Goal: Task Accomplishment & Management: Use online tool/utility

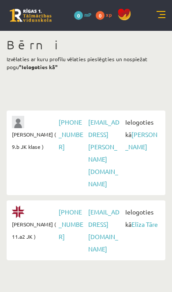
click at [147, 132] on link "[PERSON_NAME]" at bounding box center [141, 140] width 32 height 20
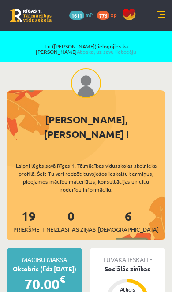
click at [158, 16] on link at bounding box center [160, 15] width 9 height 9
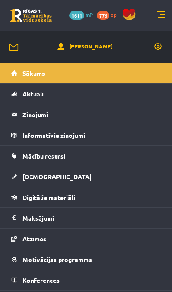
click at [59, 156] on span "Mācību resursi" at bounding box center [43, 156] width 43 height 8
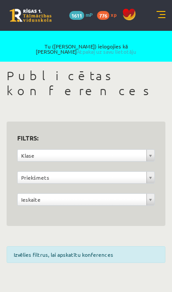
click at [150, 17] on div "10 Dāvanas 1611 mP 776 xp" at bounding box center [86, 15] width 172 height 31
click at [160, 19] on link at bounding box center [160, 15] width 9 height 9
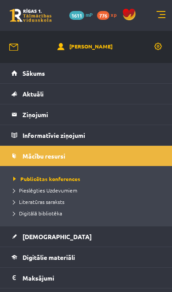
click at [50, 212] on span "Digitālā bibliotēka" at bounding box center [37, 212] width 49 height 7
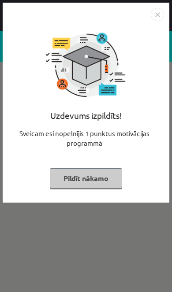
click at [102, 179] on button "Pildīt nākamo" at bounding box center [86, 178] width 72 height 20
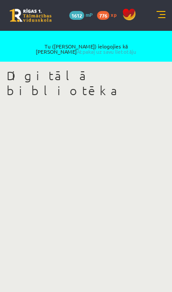
click at [157, 18] on link at bounding box center [160, 15] width 9 height 9
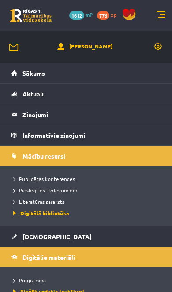
click at [157, 18] on link at bounding box center [160, 15] width 9 height 9
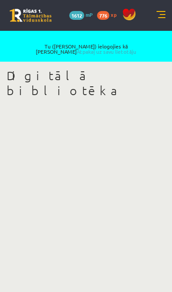
click at [136, 48] on link "Atpakaļ uz savu lietotāju" at bounding box center [106, 51] width 59 height 7
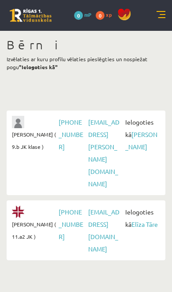
click at [136, 220] on link "Elīza Tāre" at bounding box center [144, 224] width 26 height 8
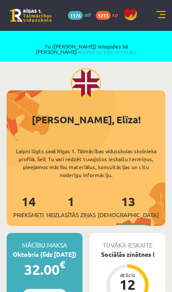
click at [155, 19] on div "7 Dāvanas 1176 mP 1213 xp" at bounding box center [86, 15] width 172 height 31
click at [154, 15] on div "7 Dāvanas 1176 mP 1213 xp" at bounding box center [86, 15] width 172 height 31
click at [164, 18] on link at bounding box center [160, 15] width 9 height 9
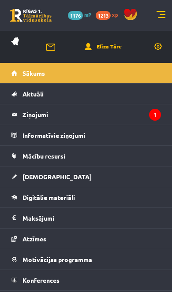
click at [54, 155] on span "Mācību resursi" at bounding box center [43, 156] width 43 height 8
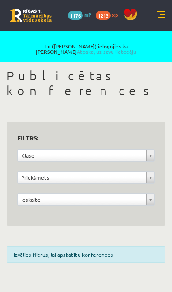
click at [164, 16] on link at bounding box center [160, 15] width 9 height 9
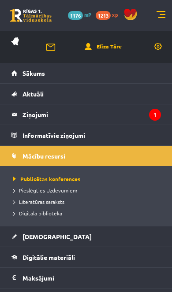
click at [49, 211] on span "Digitālā bibliotēka" at bounding box center [37, 212] width 49 height 7
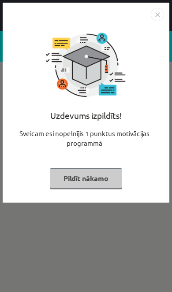
click at [108, 175] on button "Pildīt nākamo" at bounding box center [86, 178] width 72 height 20
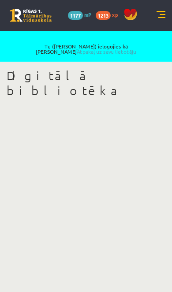
click at [136, 48] on link "Atpakaļ uz savu lietotāju" at bounding box center [106, 51] width 59 height 7
